Goal: Check status: Check status

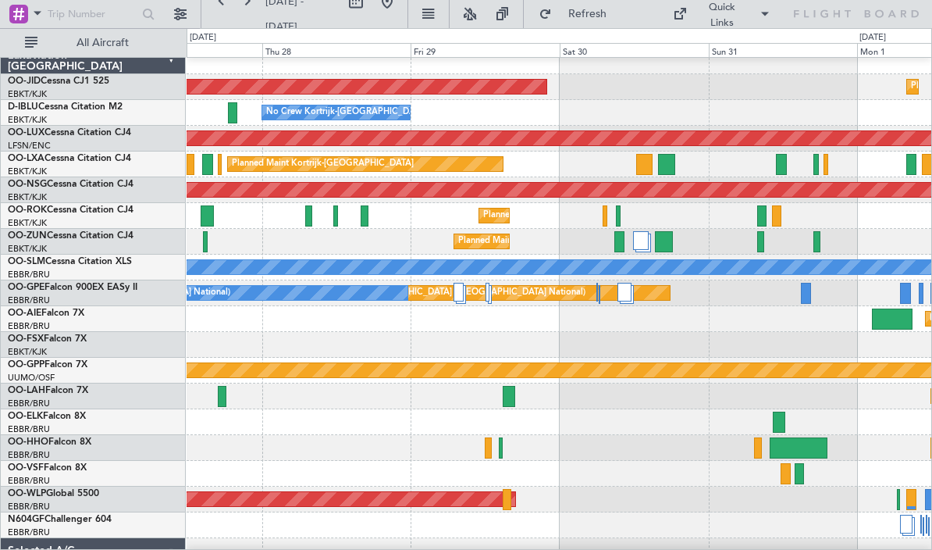
scroll to position [7, 0]
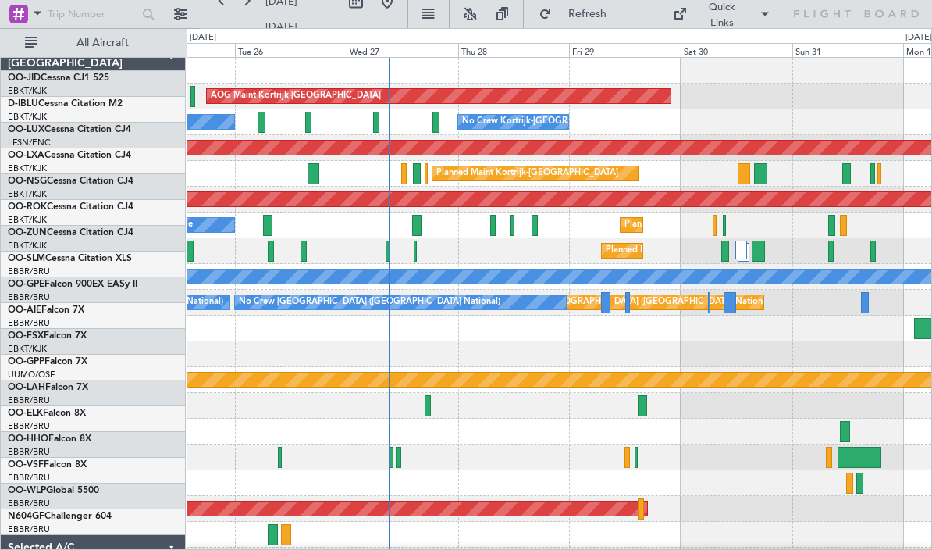
scroll to position [19, 0]
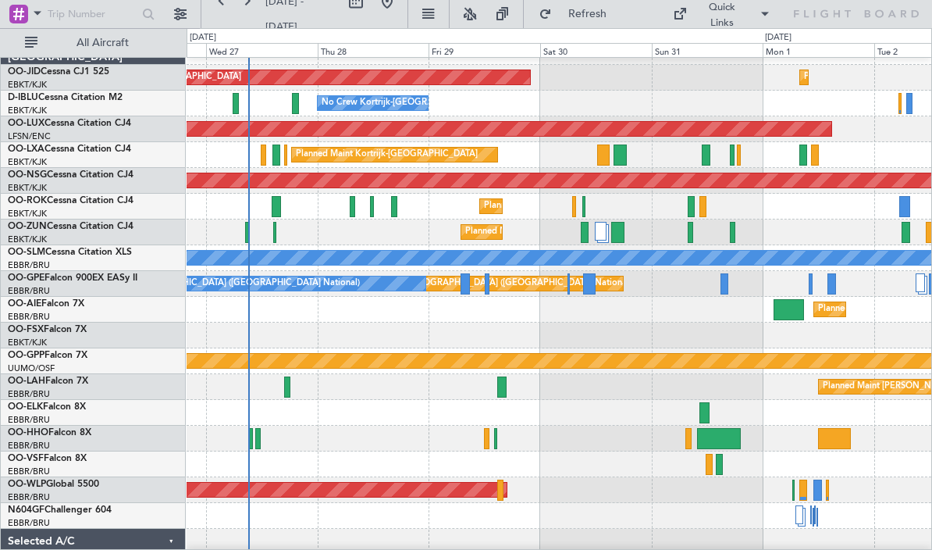
click at [718, 289] on div "Planned Maint [GEOGRAPHIC_DATA] ([GEOGRAPHIC_DATA] National) No Crew [GEOGRAPHI…" at bounding box center [559, 284] width 745 height 26
click at [724, 283] on div at bounding box center [724, 283] width 8 height 21
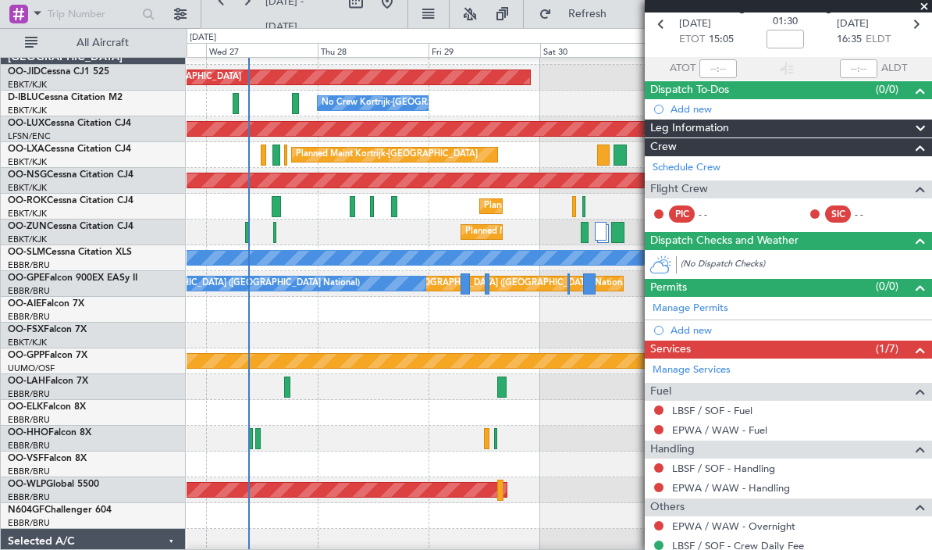
scroll to position [71, 0]
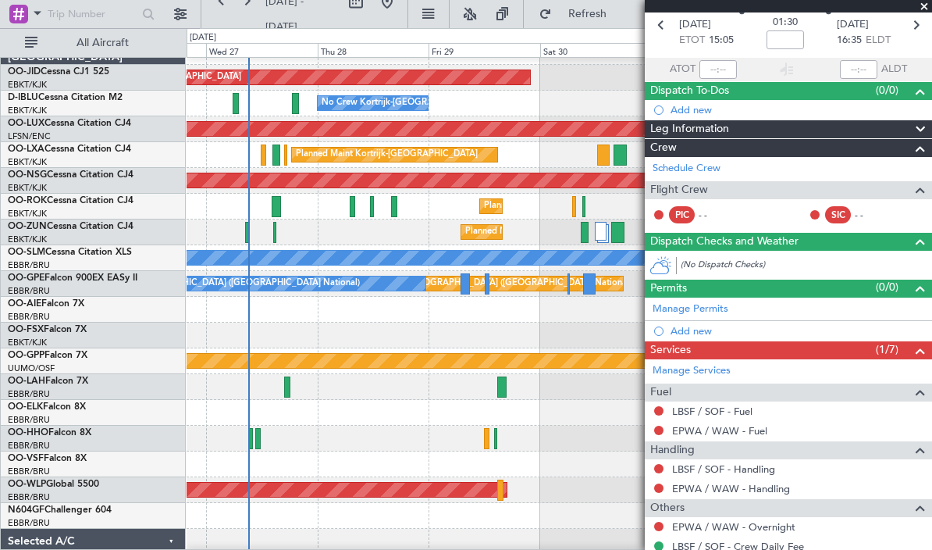
click at [925, 5] on span at bounding box center [924, 7] width 16 height 14
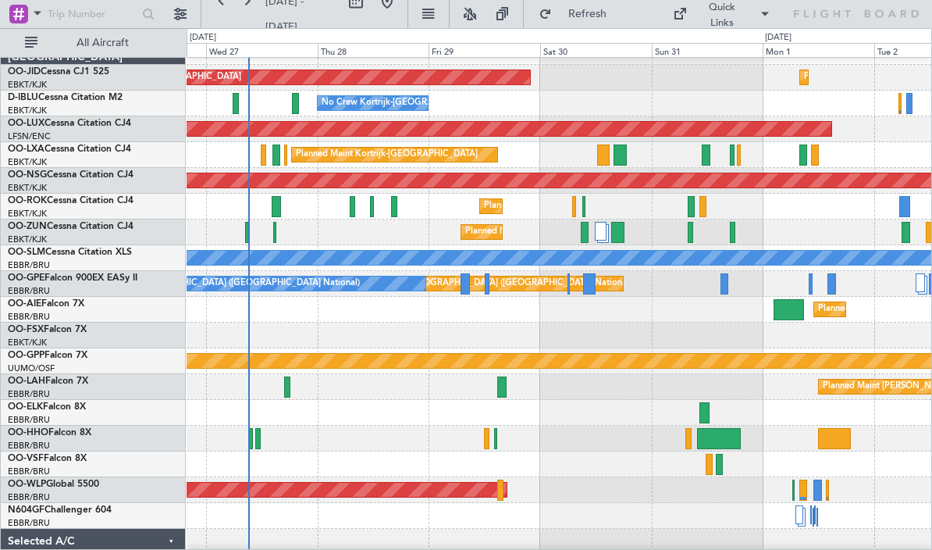
scroll to position [0, 0]
click at [830, 289] on div at bounding box center [831, 283] width 9 height 21
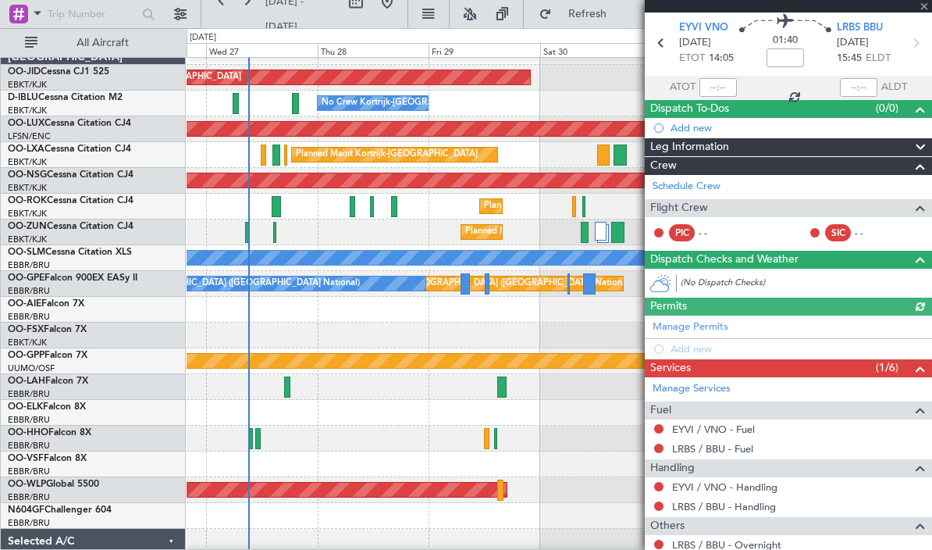
scroll to position [52, 0]
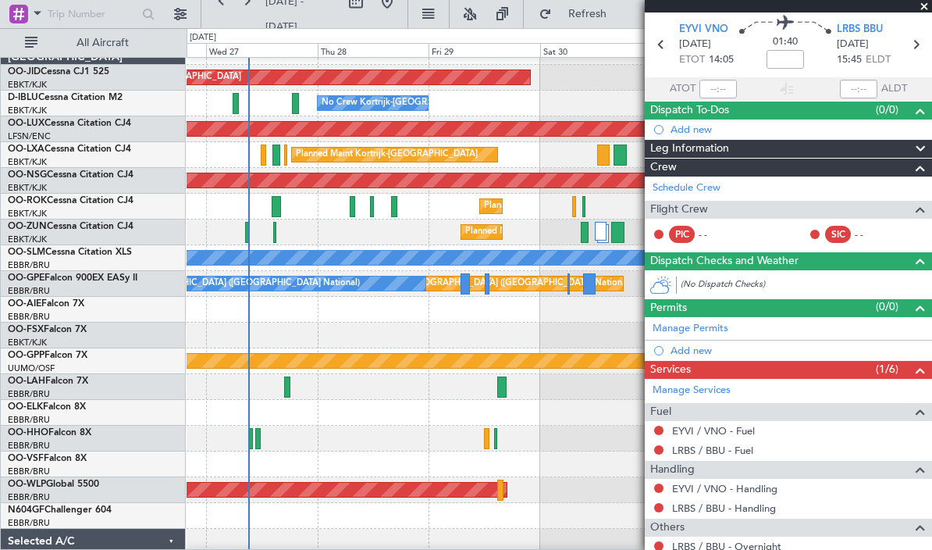
click at [922, 2] on span at bounding box center [924, 7] width 16 height 14
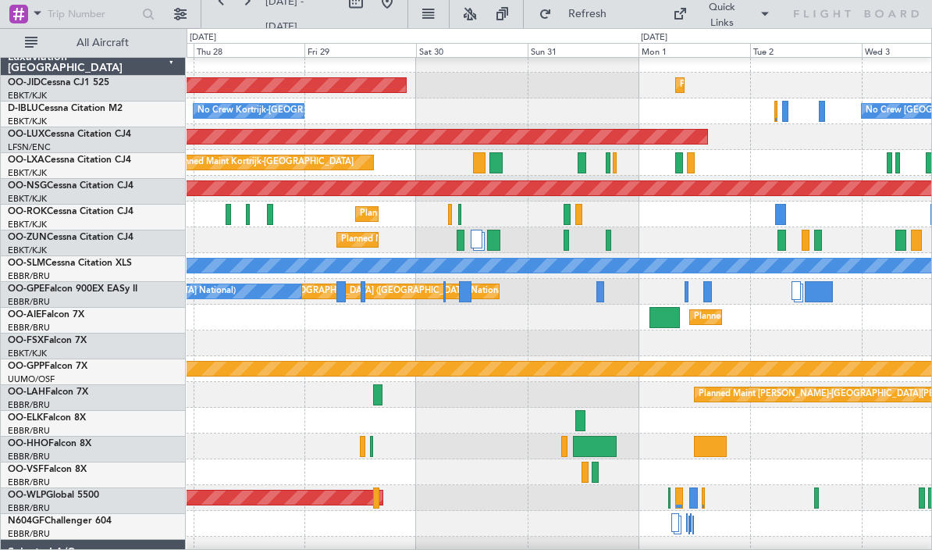
scroll to position [0, 0]
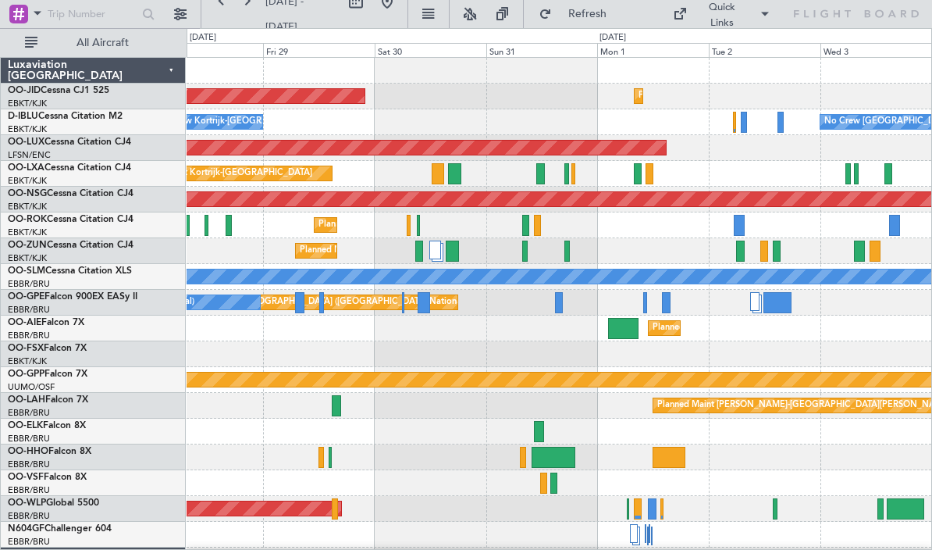
click at [489, 536] on div at bounding box center [559, 534] width 745 height 26
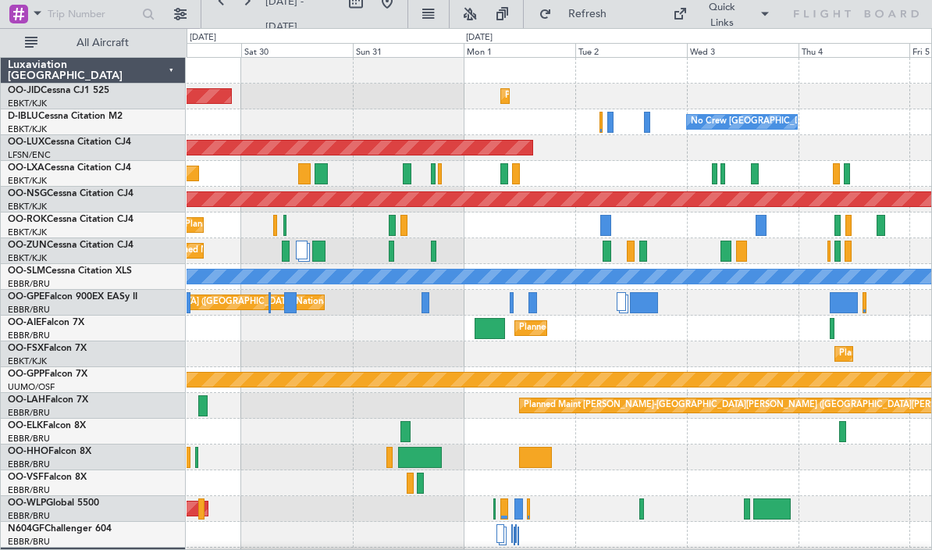
click at [648, 305] on div at bounding box center [644, 302] width 28 height 21
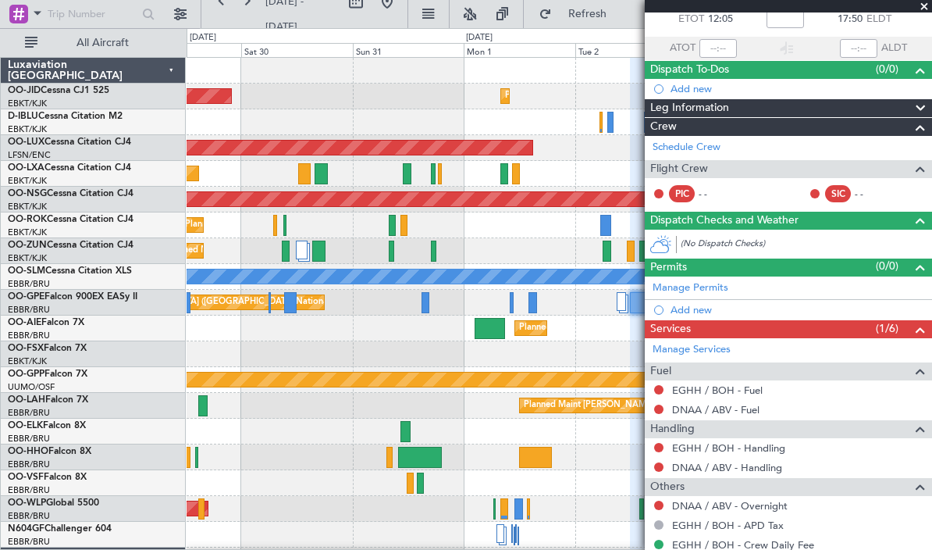
scroll to position [91, 0]
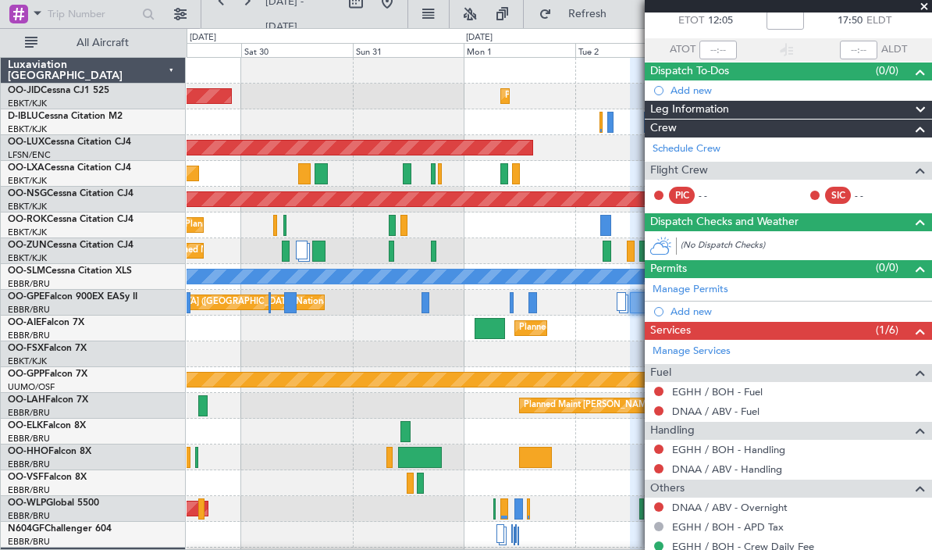
click at [598, 362] on div "Planned Maint Kortrijk-[GEOGRAPHIC_DATA]" at bounding box center [559, 354] width 745 height 26
click at [923, 4] on span at bounding box center [924, 7] width 16 height 14
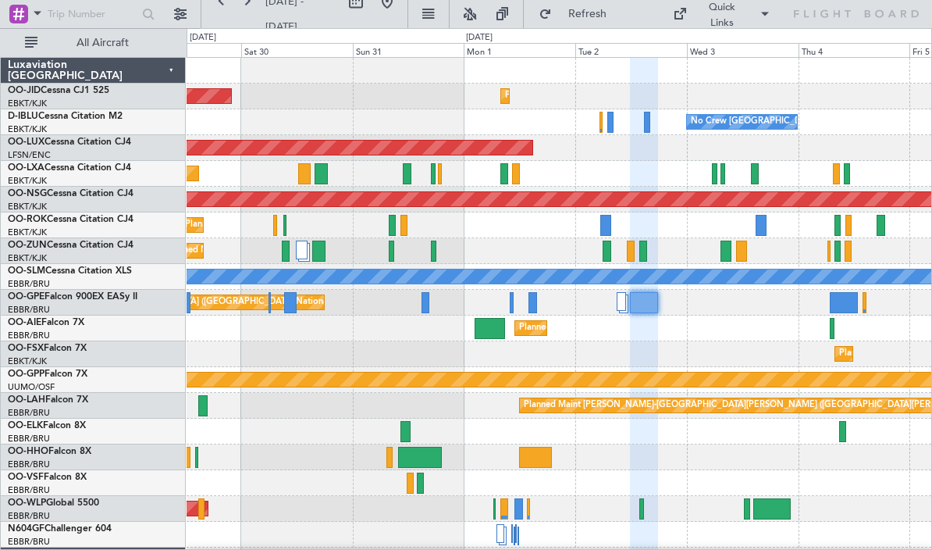
type input "0"
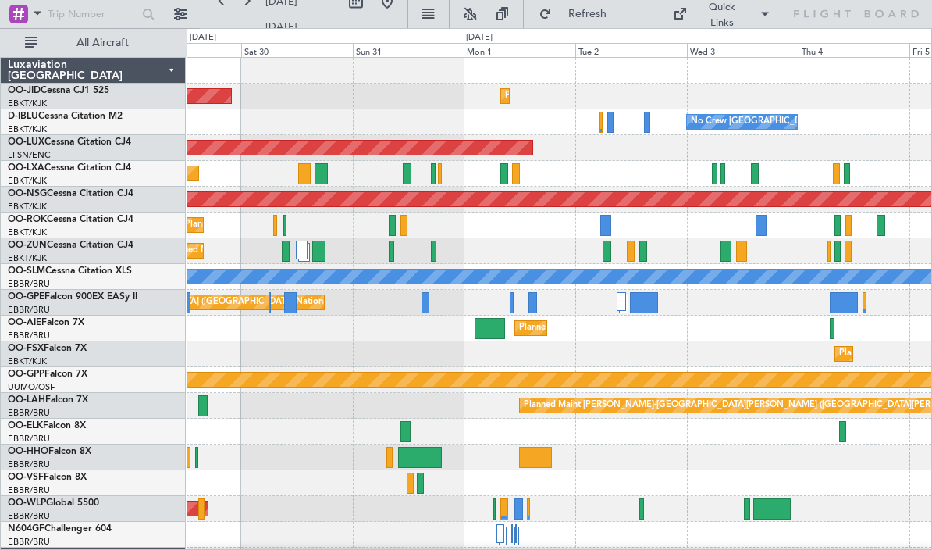
scroll to position [0, 0]
click at [845, 307] on div at bounding box center [844, 302] width 28 height 21
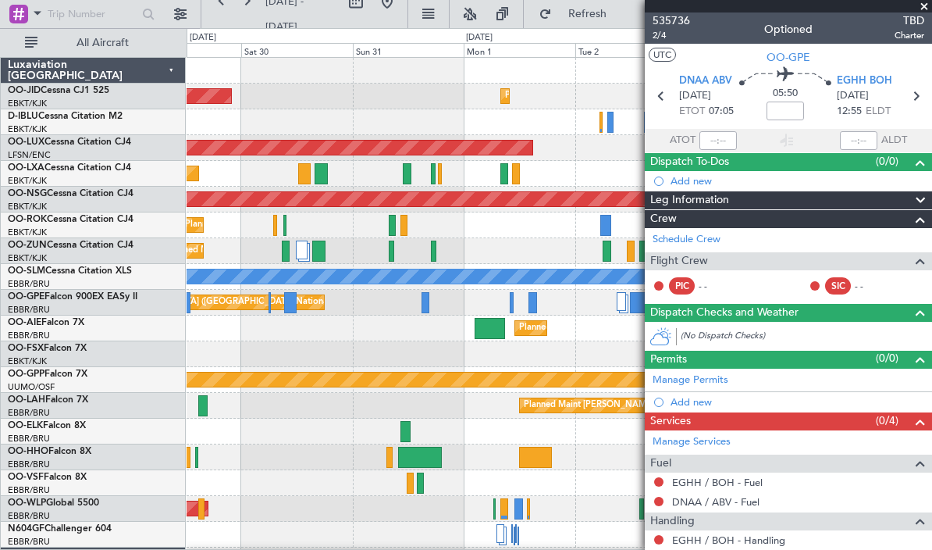
click at [924, 9] on span at bounding box center [924, 7] width 16 height 14
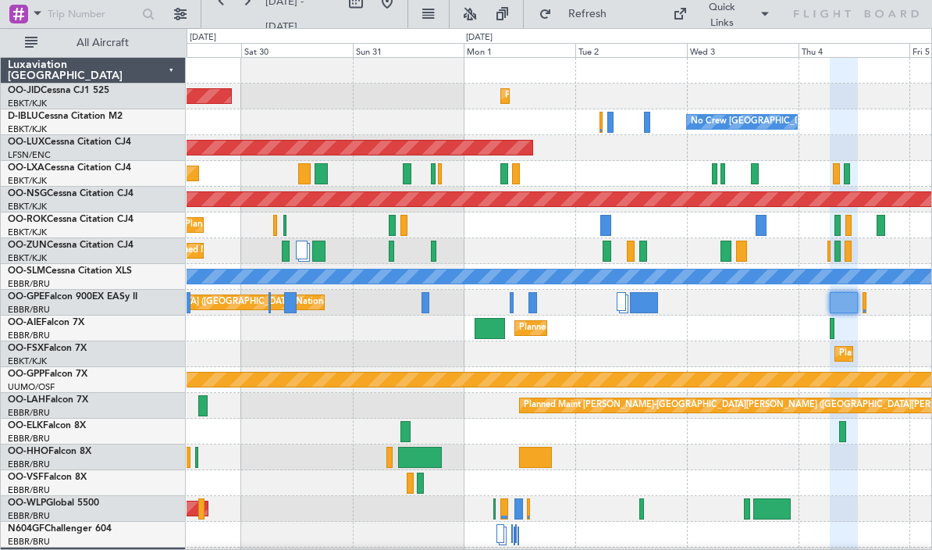
type input "0"
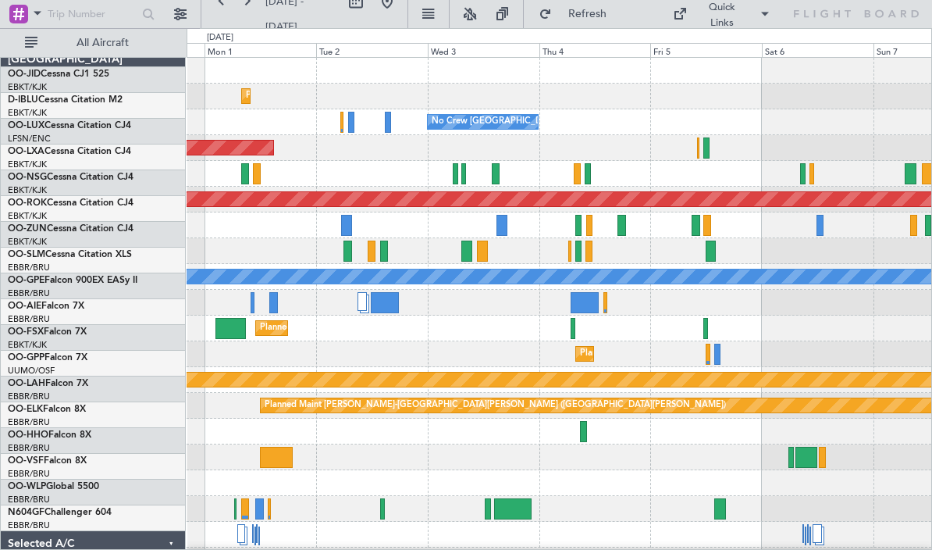
scroll to position [21, 0]
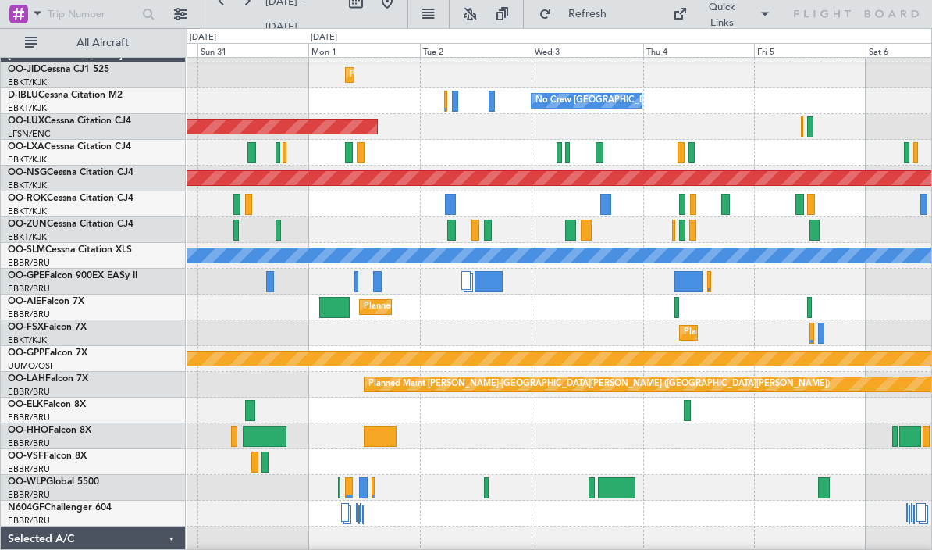
click at [505, 307] on div "Planned Maint [GEOGRAPHIC_DATA] ([GEOGRAPHIC_DATA])" at bounding box center [559, 307] width 745 height 26
click at [477, 281] on div at bounding box center [489, 281] width 28 height 21
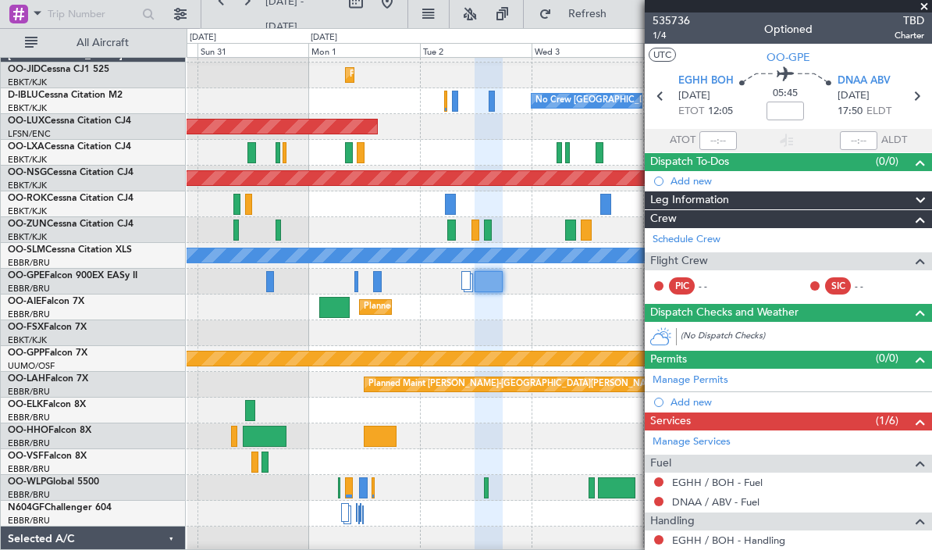
click at [375, 283] on div at bounding box center [377, 281] width 9 height 21
type input "0"
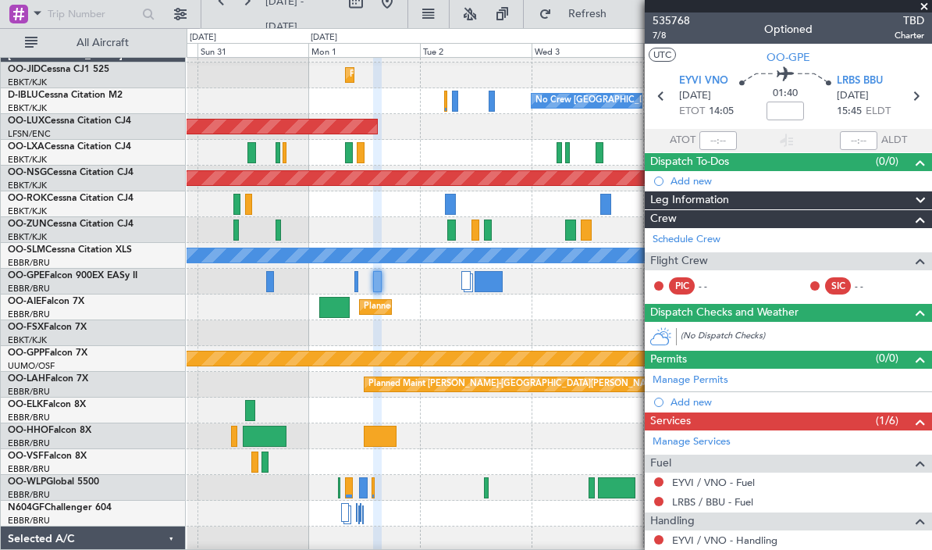
click at [466, 282] on div at bounding box center [465, 280] width 9 height 19
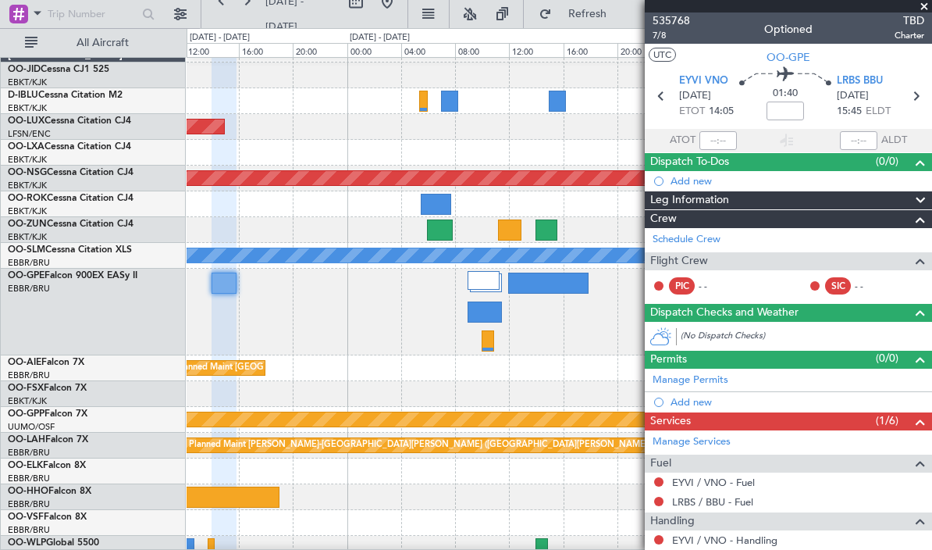
click at [481, 313] on div at bounding box center [485, 311] width 34 height 21
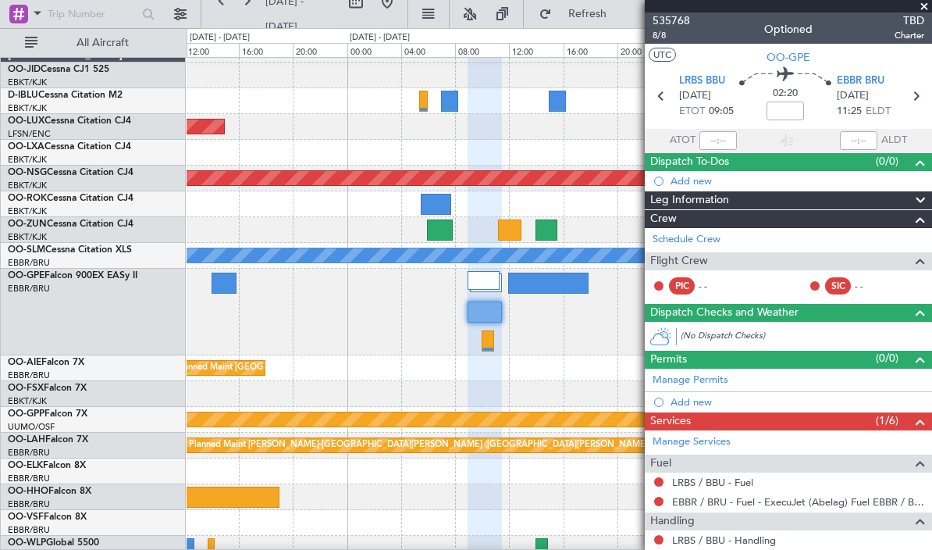
scroll to position [47, 0]
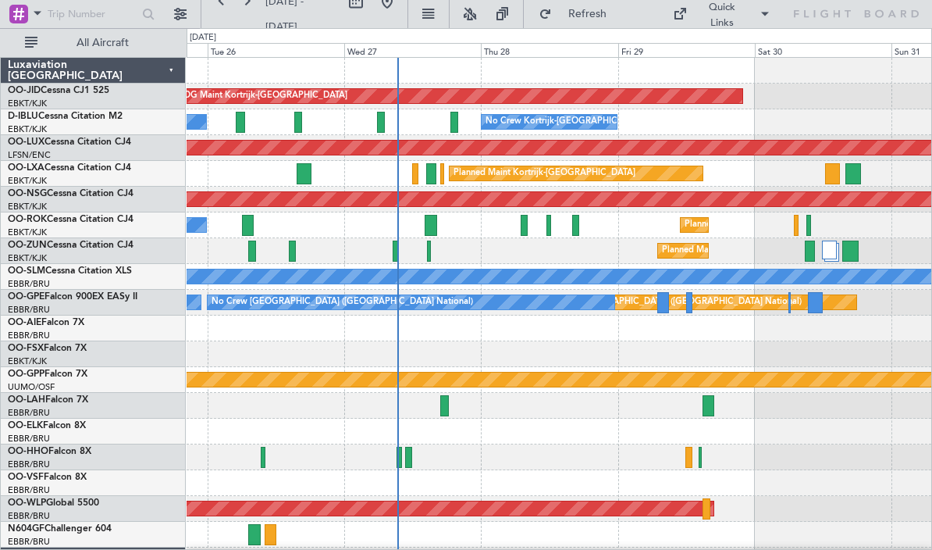
scroll to position [35, 0]
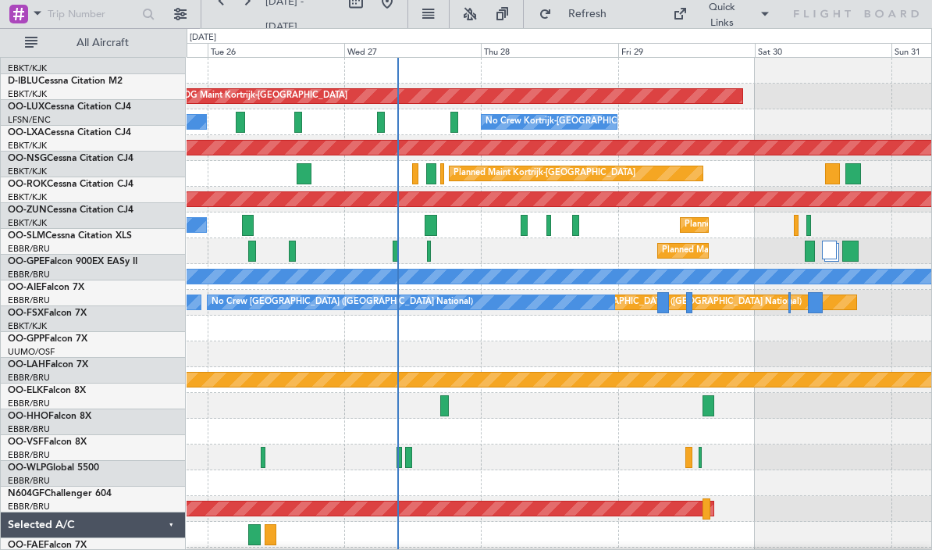
click at [495, 444] on div at bounding box center [559, 457] width 745 height 26
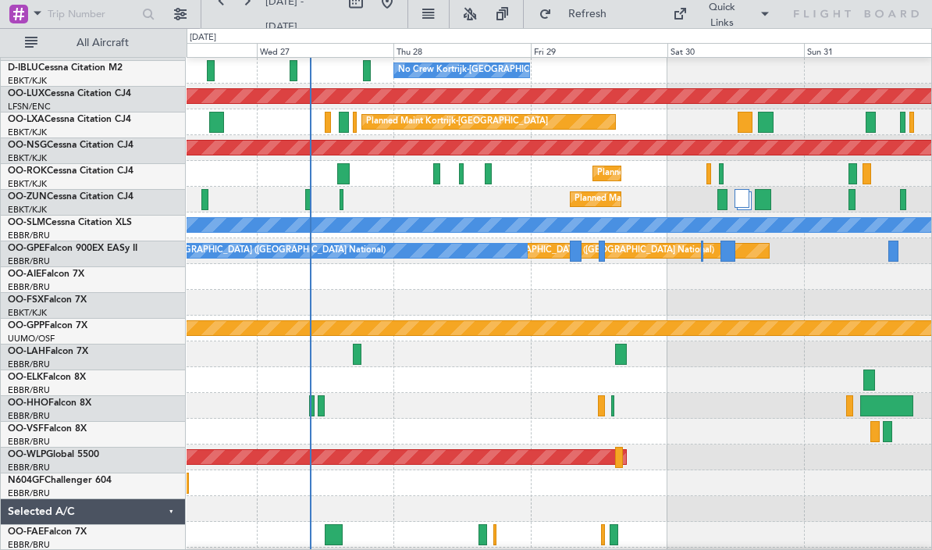
scroll to position [55, 0]
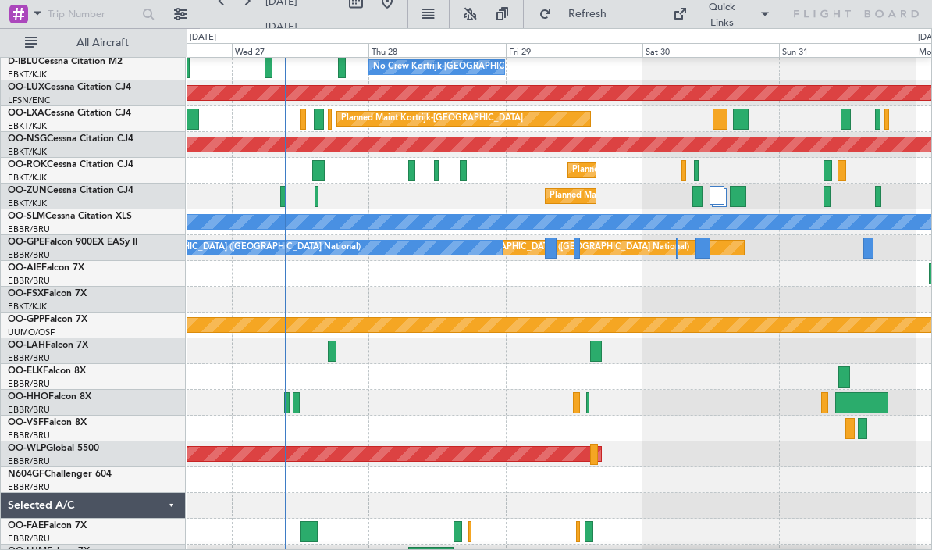
click at [595, 460] on div at bounding box center [594, 453] width 8 height 21
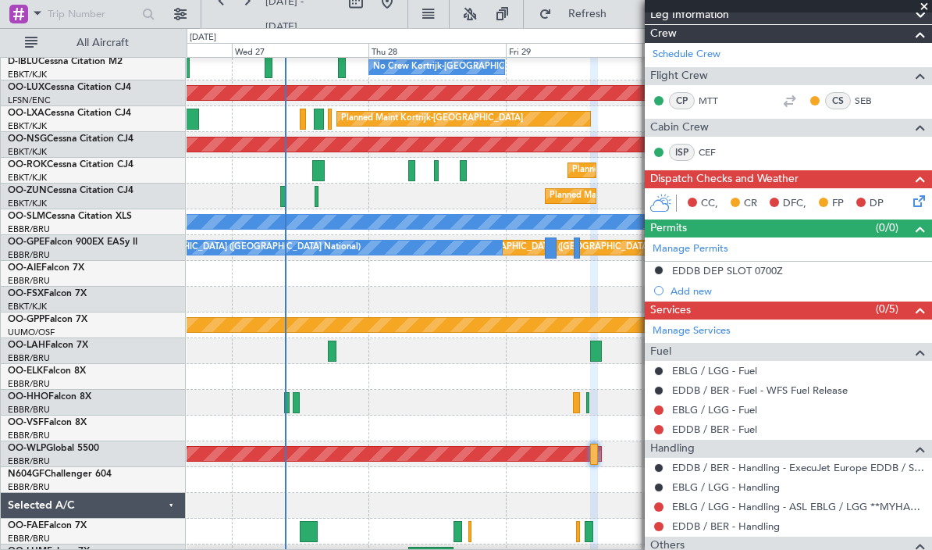
scroll to position [281, 0]
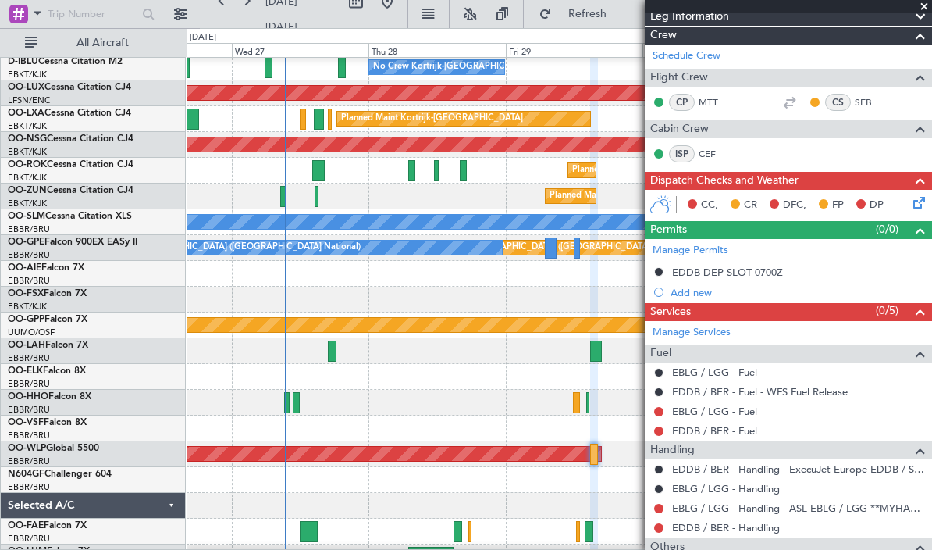
click at [925, 1] on span at bounding box center [924, 7] width 16 height 14
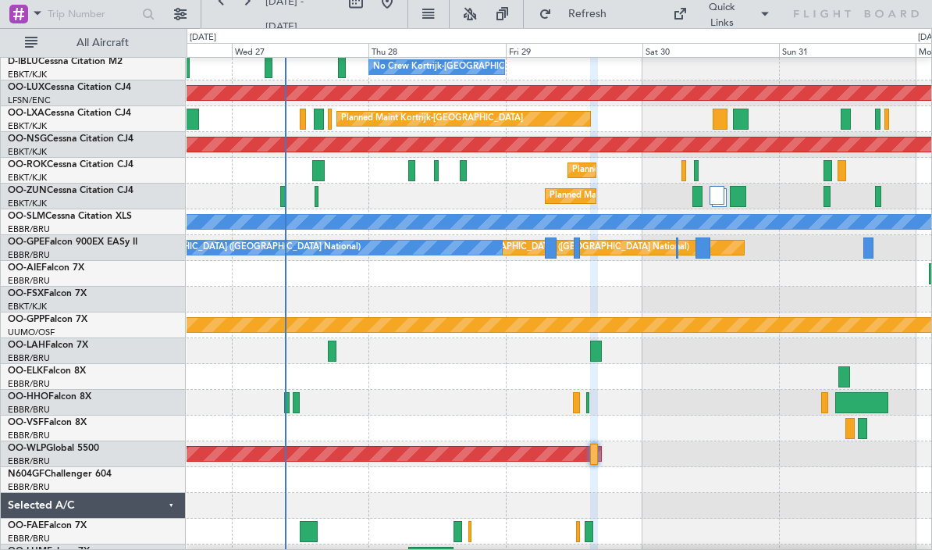
scroll to position [0, 0]
click at [599, 454] on div "Planned Maint [GEOGRAPHIC_DATA] ([GEOGRAPHIC_DATA])" at bounding box center [91, 453] width 1019 height 14
click at [593, 461] on div at bounding box center [594, 453] width 8 height 21
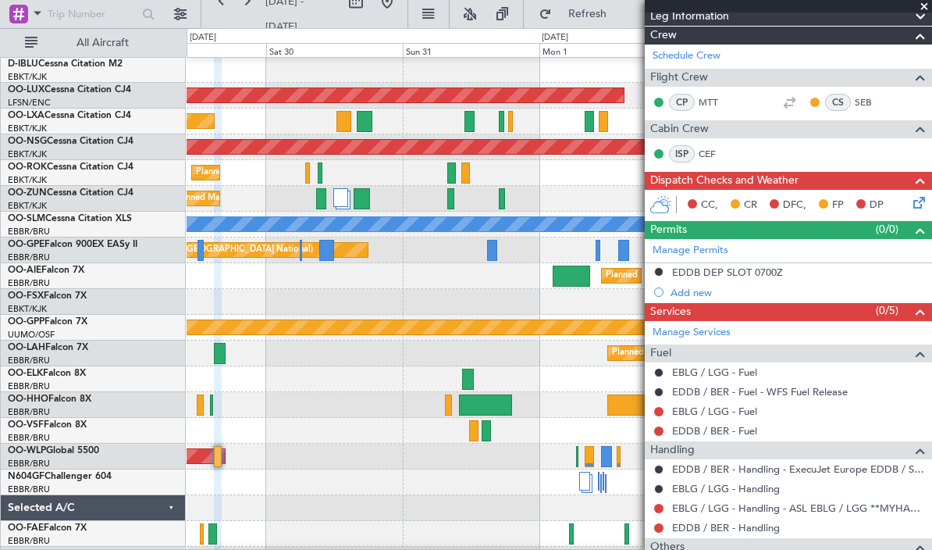
scroll to position [53, 0]
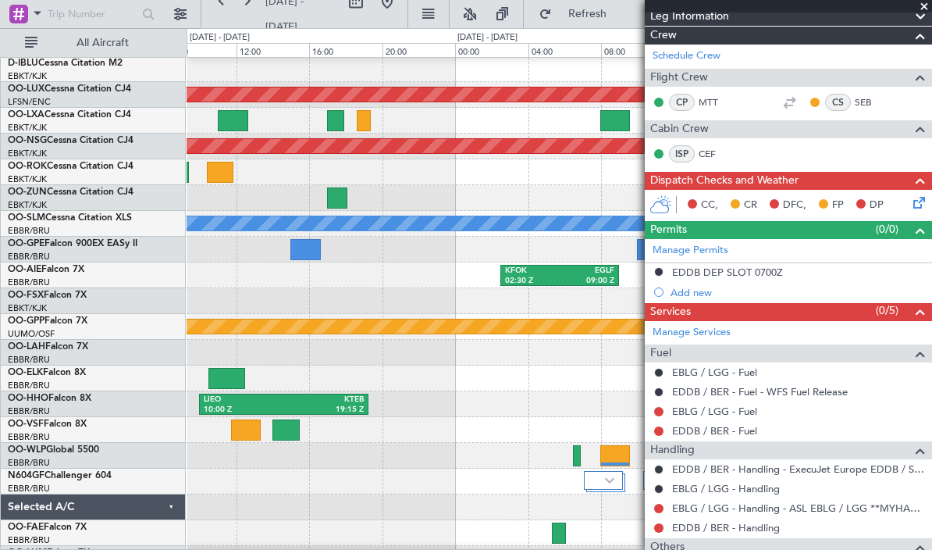
click at [579, 453] on div at bounding box center [577, 455] width 8 height 21
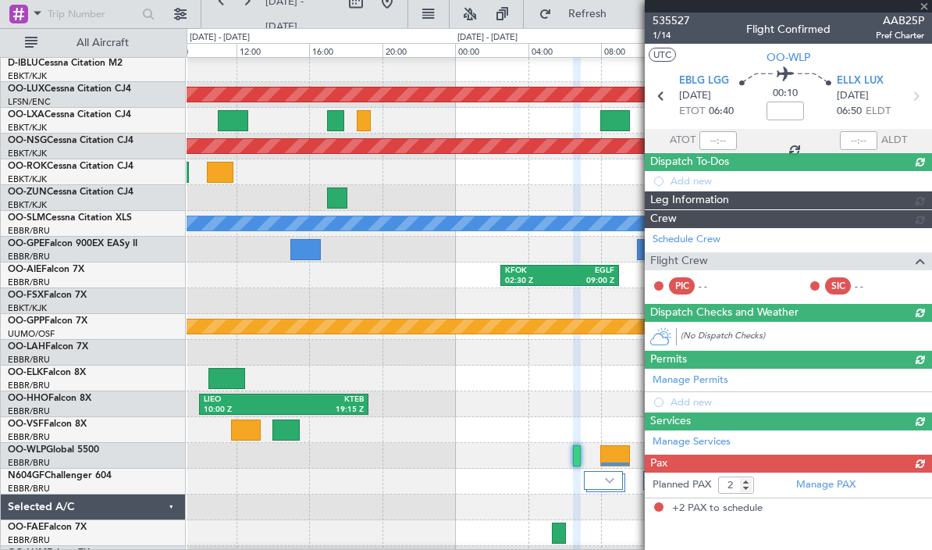
click at [573, 456] on div at bounding box center [577, 455] width 8 height 21
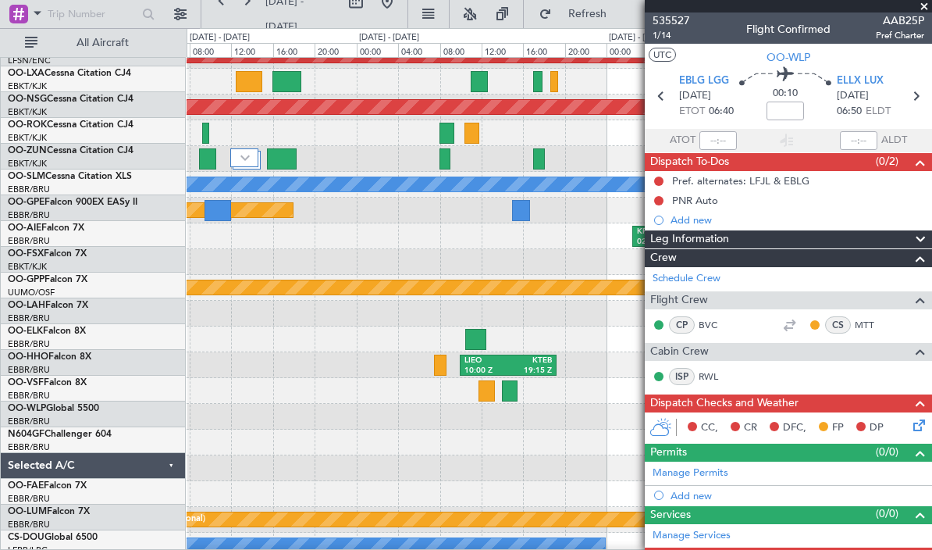
scroll to position [100, 0]
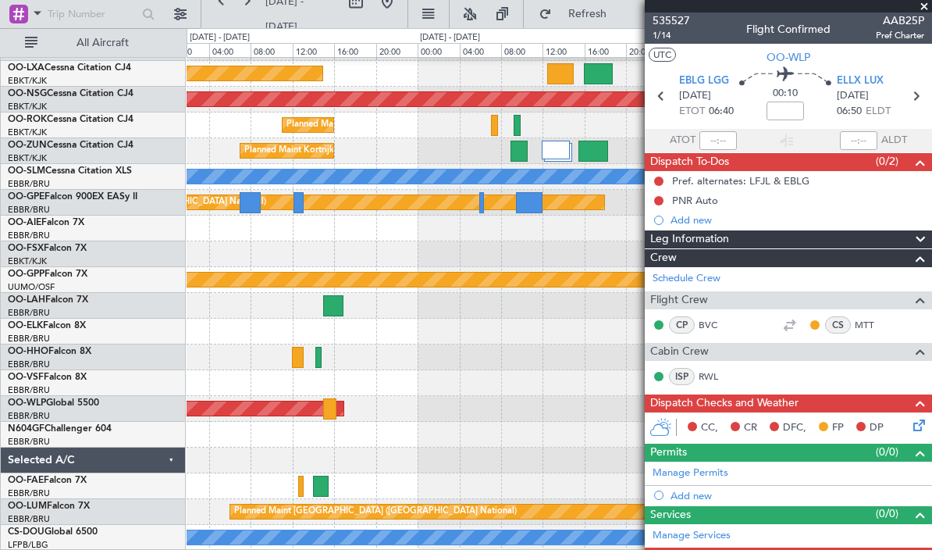
click at [334, 404] on div at bounding box center [329, 408] width 13 height 21
click at [330, 418] on div at bounding box center [329, 408] width 13 height 21
click at [333, 408] on div at bounding box center [329, 408] width 13 height 21
type input "0"
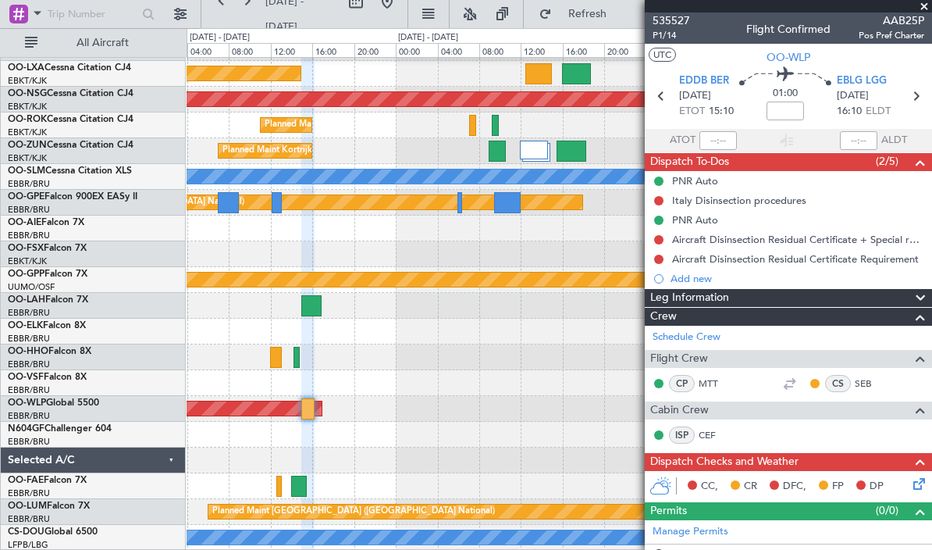
click at [418, 402] on div "Planned Maint [GEOGRAPHIC_DATA] ([GEOGRAPHIC_DATA])" at bounding box center [559, 409] width 745 height 26
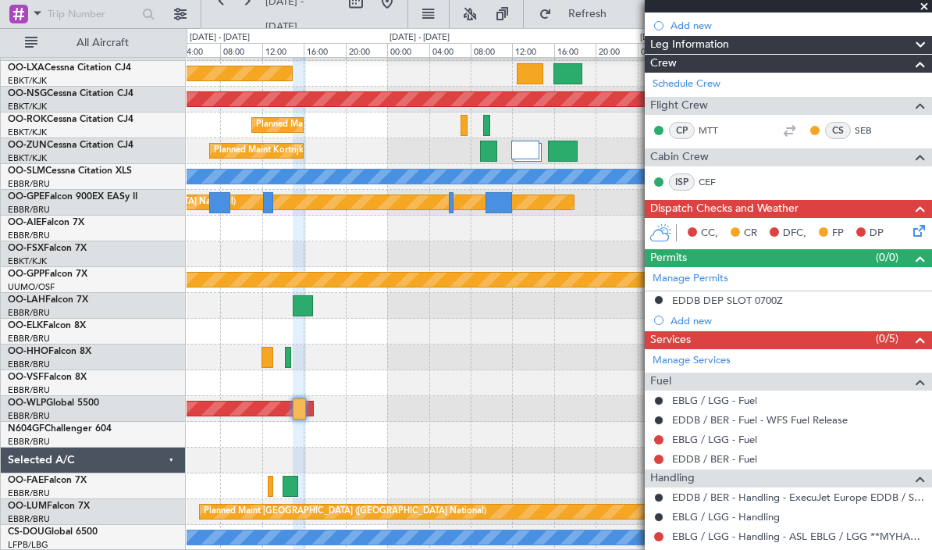
scroll to position [251, 0]
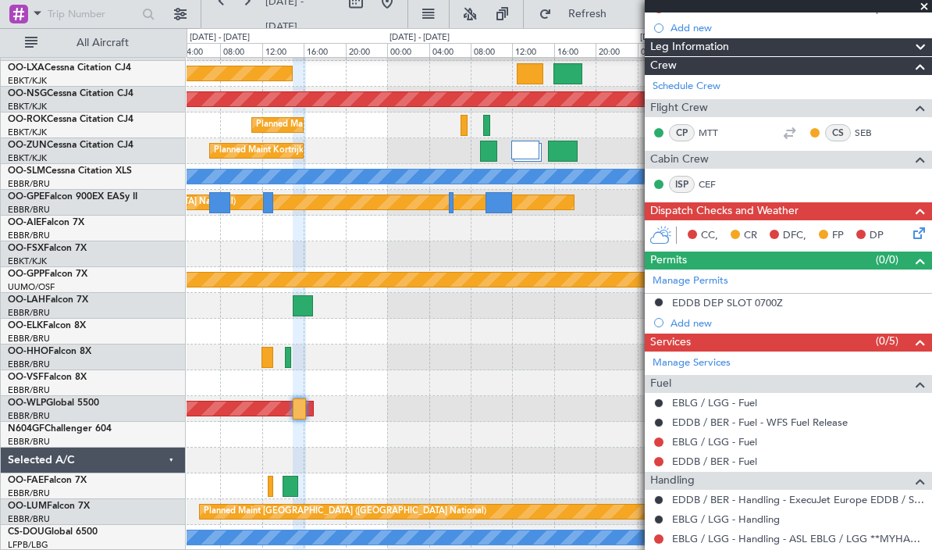
click at [587, 436] on div at bounding box center [559, 435] width 745 height 26
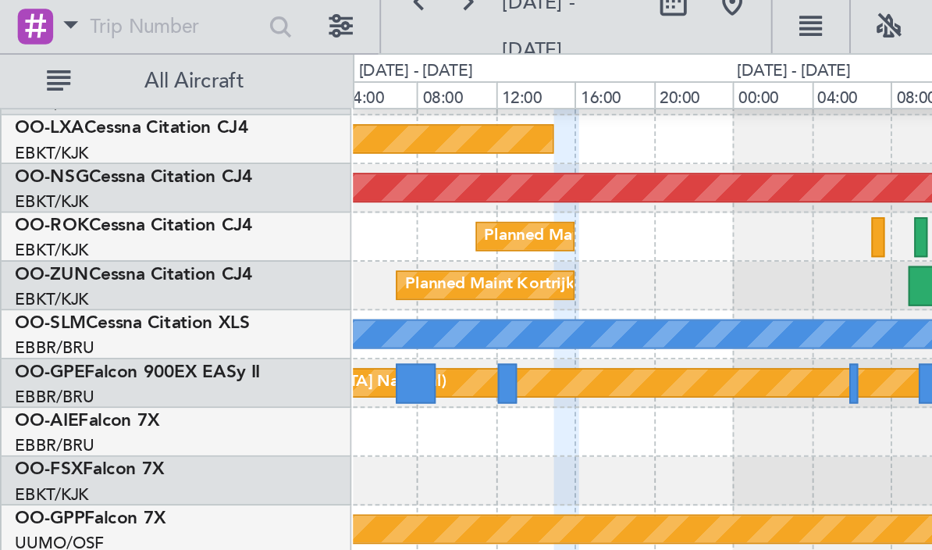
scroll to position [0, 0]
